Goal: Navigation & Orientation: Find specific page/section

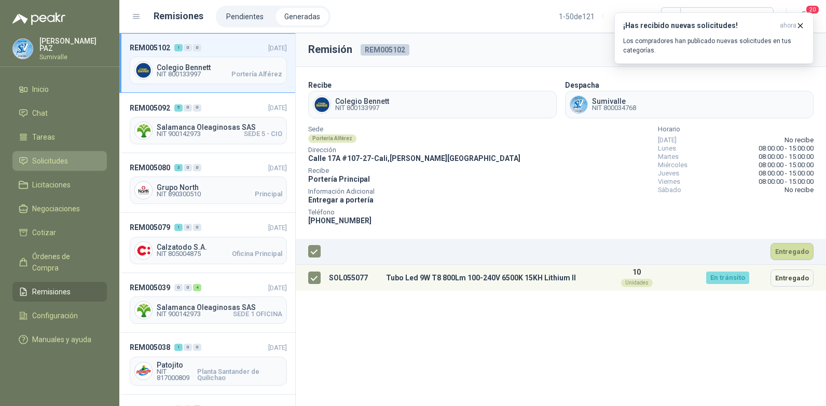
click at [53, 162] on span "Solicitudes" at bounding box center [50, 160] width 36 height 11
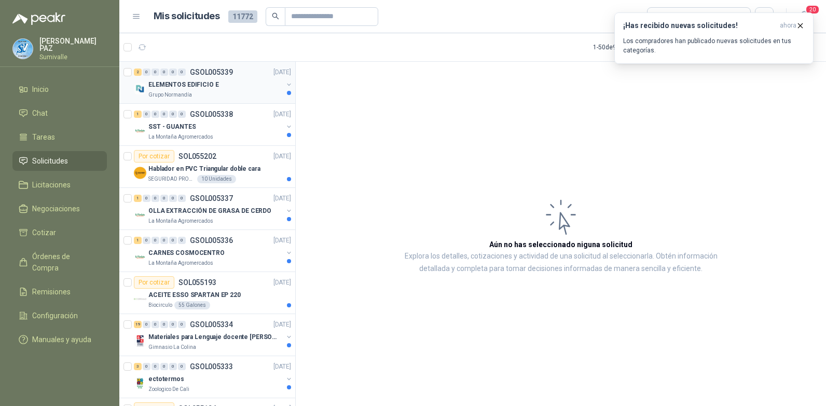
click at [239, 84] on div "2 0 0 0 0 0 GSOL005339 [DATE] ELEMENTOS EDIFICIO E Grupo [PERSON_NAME] 1 0 0 0 …" at bounding box center [207, 235] width 176 height 347
click at [233, 92] on div "Grupo Normandía" at bounding box center [215, 95] width 134 height 8
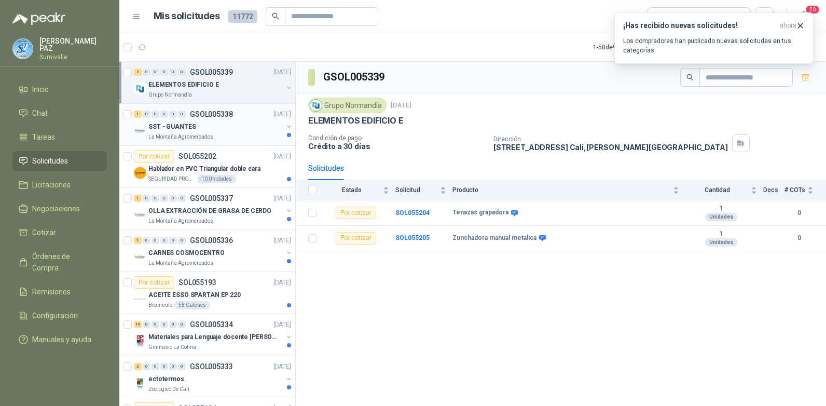
click at [230, 114] on p "GSOL005338" at bounding box center [211, 113] width 43 height 7
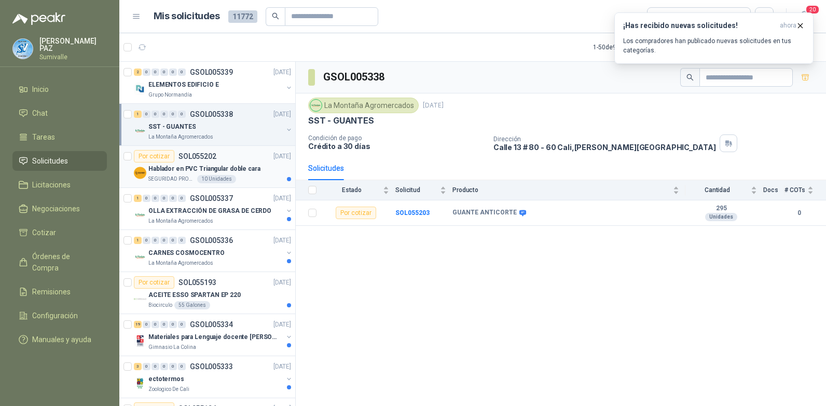
click at [229, 169] on p "Hablador en PVC Triangular doble cara" at bounding box center [204, 169] width 112 height 10
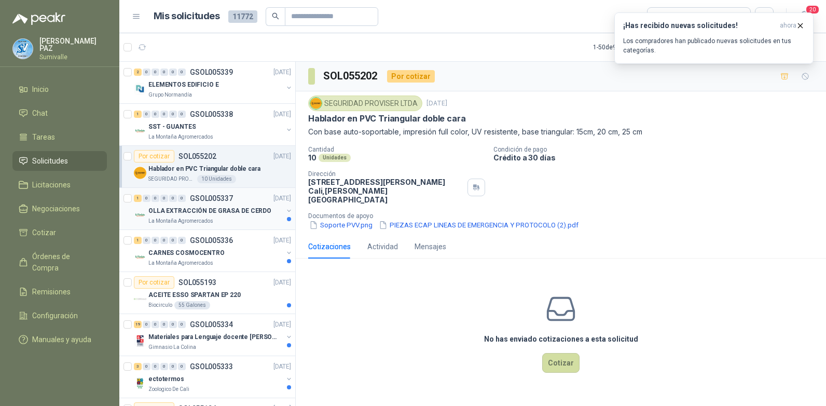
click at [232, 217] on div "La Montaña Agromercados" at bounding box center [215, 221] width 134 height 8
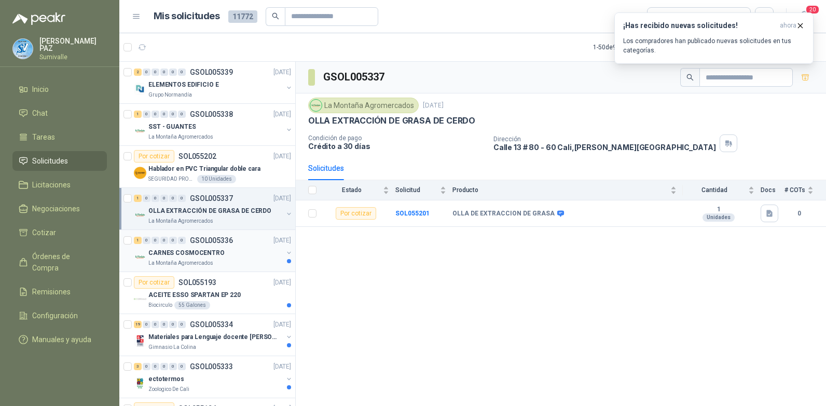
click at [234, 252] on div "CARNES COSMOCENTRO" at bounding box center [215, 252] width 134 height 12
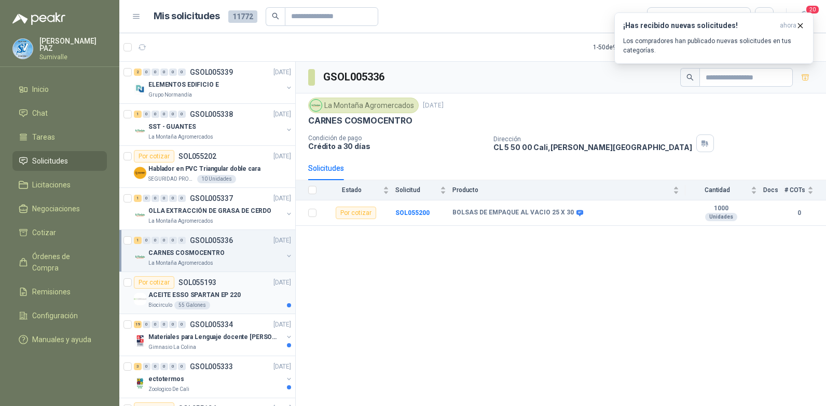
click at [244, 288] on div "ACEITE ESSO SPARTAN EP 220" at bounding box center [219, 294] width 143 height 12
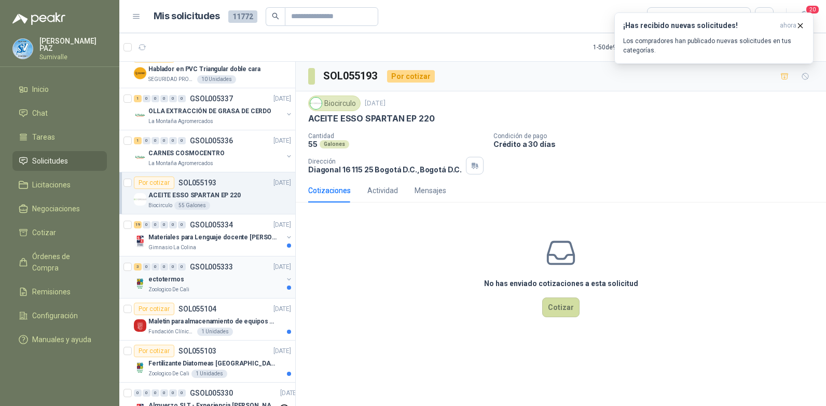
scroll to position [104, 0]
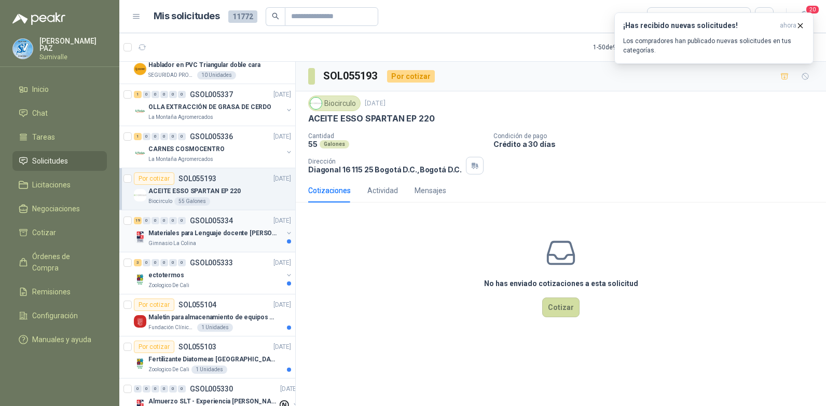
click at [234, 238] on p "Materiales para Lenguaje docente [PERSON_NAME]" at bounding box center [212, 233] width 129 height 10
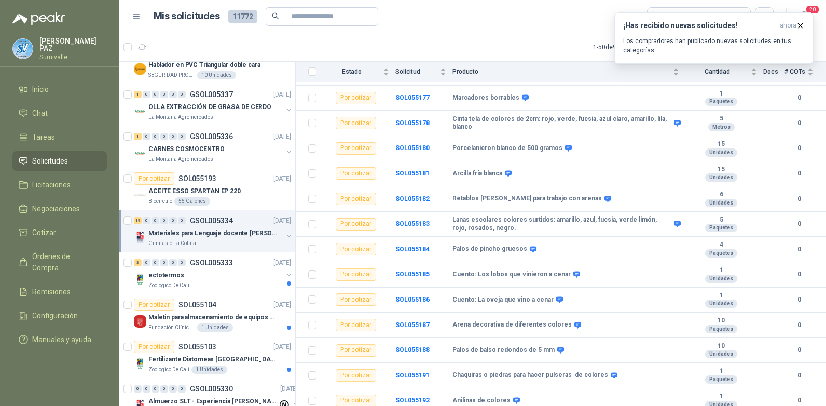
scroll to position [270, 0]
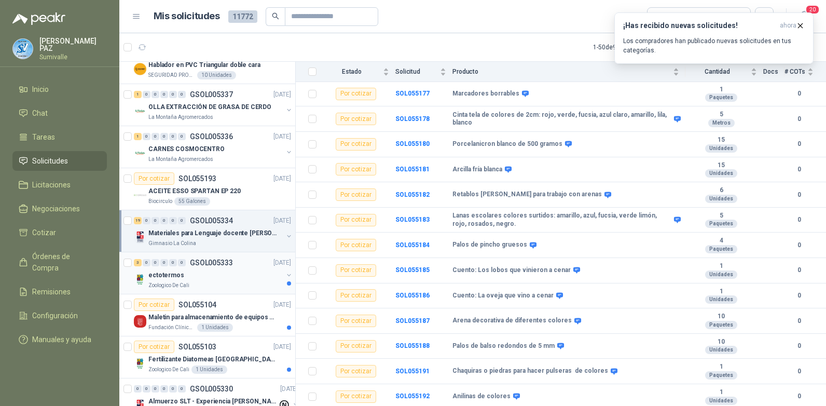
click at [215, 272] on div "ectotermos" at bounding box center [215, 275] width 134 height 12
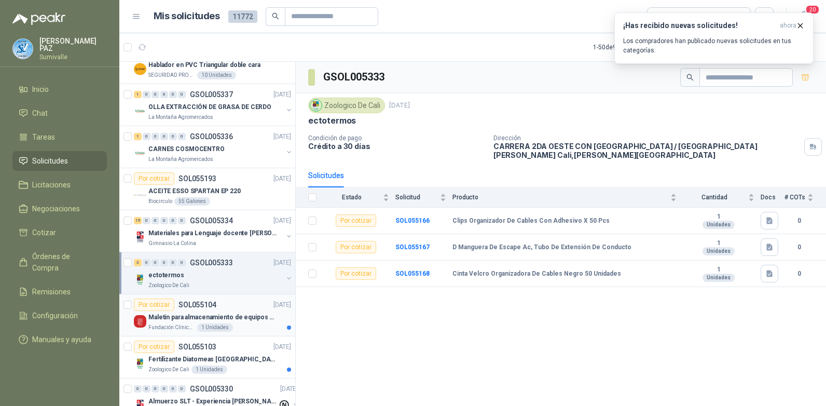
click at [218, 317] on p "Maletin para almacenamiento de equipos medicos kits de primeros auxilios" at bounding box center [212, 317] width 129 height 10
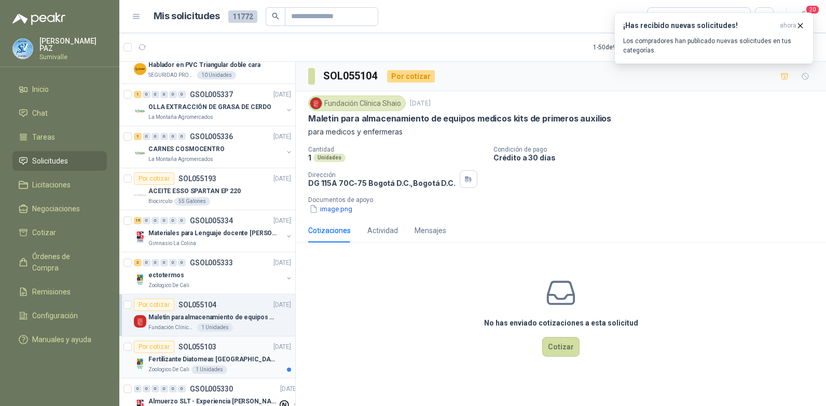
click at [236, 358] on p "Fertilizante Diatomeas [GEOGRAPHIC_DATA] 25kg Polvo" at bounding box center [212, 359] width 129 height 10
